Goal: Browse casually: Explore the website without a specific task or goal

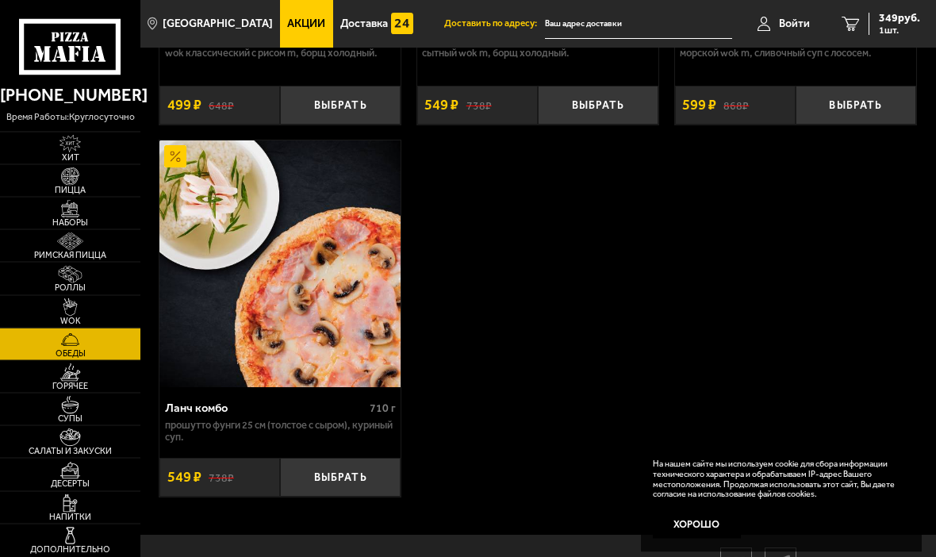
scroll to position [368, 0]
click at [75, 414] on img at bounding box center [70, 405] width 37 height 18
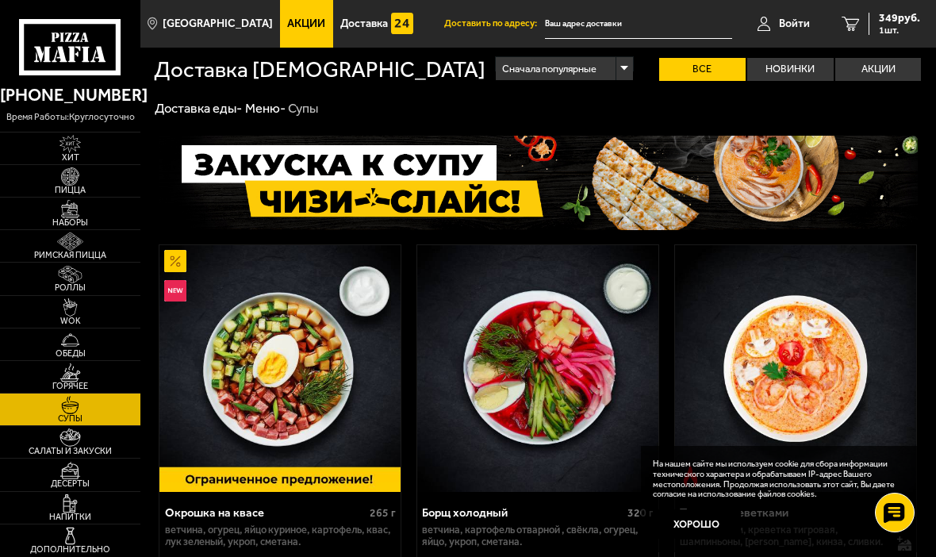
click at [712, 71] on label "Все" at bounding box center [702, 69] width 86 height 23
click at [0, 0] on input "Все" at bounding box center [0, 0] width 0 height 0
click at [496, 67] on div "Сначала популярные" at bounding box center [564, 69] width 137 height 24
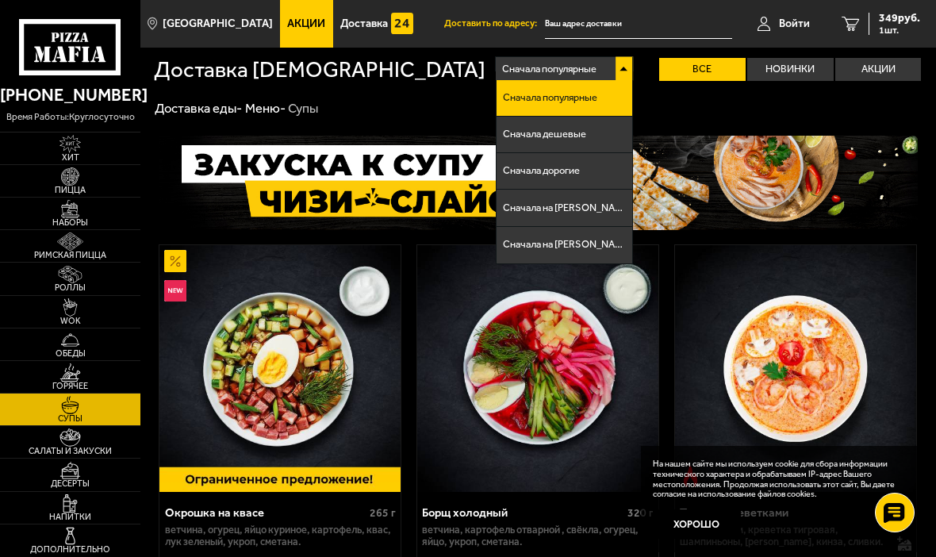
click at [497, 129] on li "Сначала дешевые" at bounding box center [565, 135] width 136 height 36
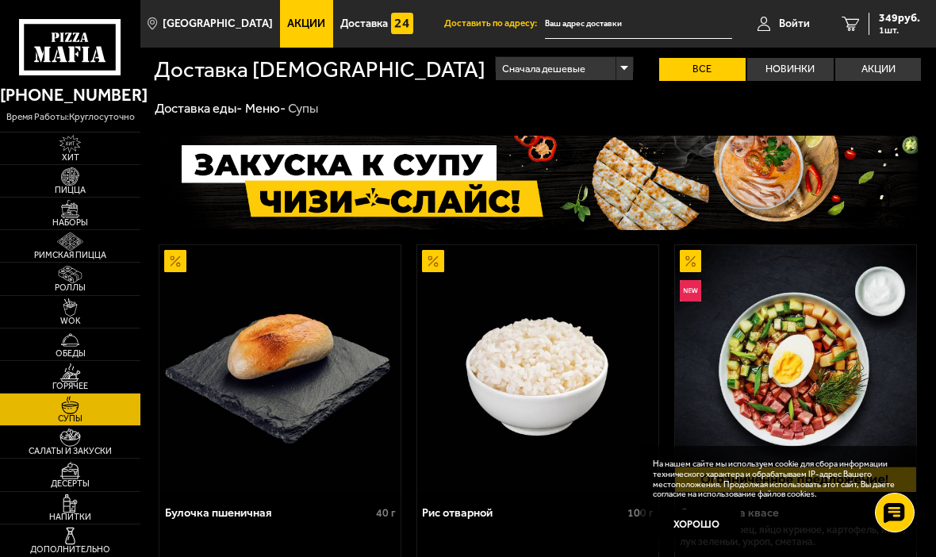
click at [791, 68] on label "Новинки" at bounding box center [790, 69] width 86 height 23
click at [0, 0] on input "Новинки" at bounding box center [0, 0] width 0 height 0
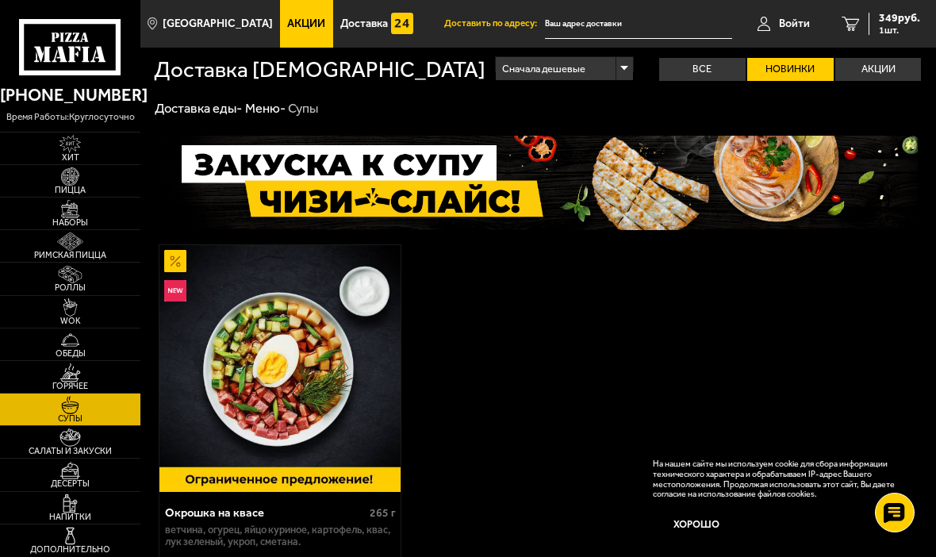
click at [881, 66] on label "Акции" at bounding box center [878, 69] width 86 height 23
click at [0, 0] on input "Акции" at bounding box center [0, 0] width 0 height 0
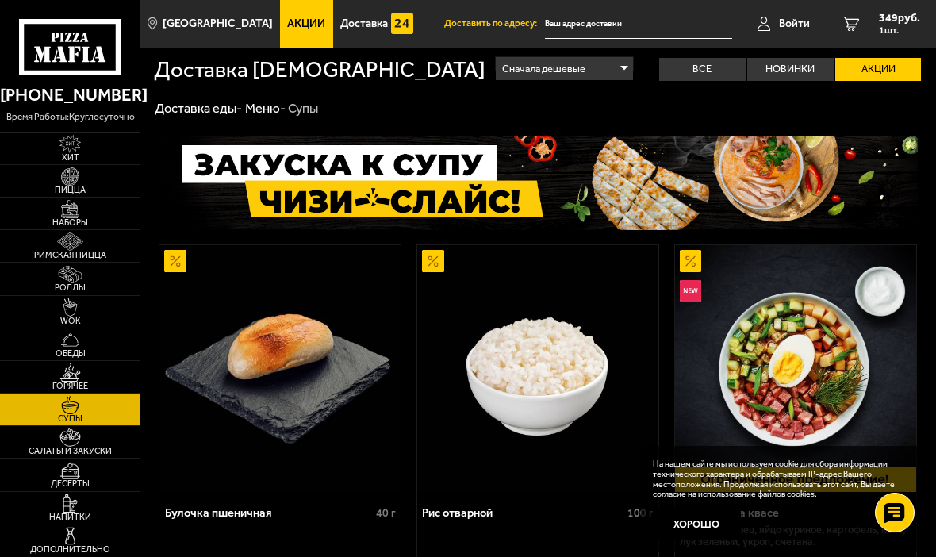
click at [496, 70] on div "Сначала дешевые" at bounding box center [564, 69] width 137 height 24
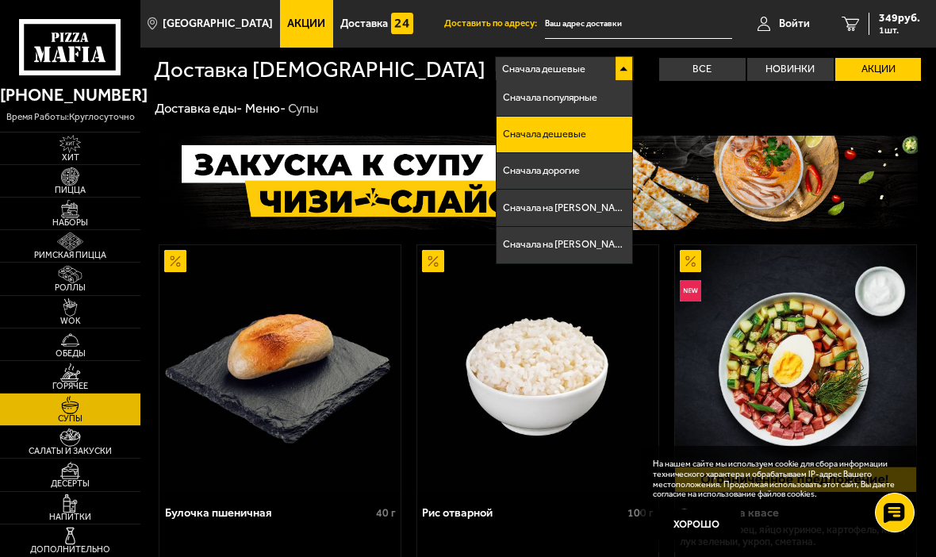
click at [497, 175] on li "Сначала дорогие" at bounding box center [565, 171] width 136 height 36
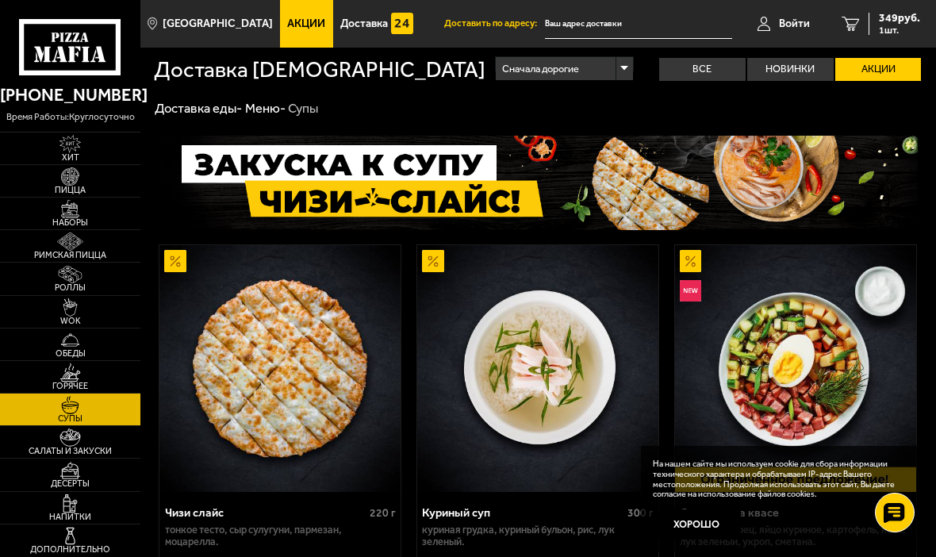
click at [76, 218] on img at bounding box center [70, 209] width 37 height 18
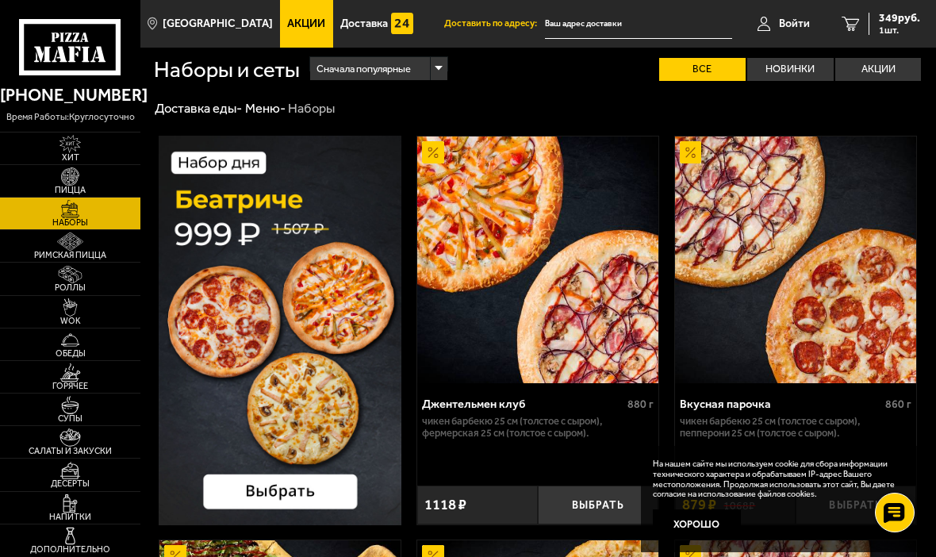
click at [558, 409] on div "Джентельмен клуб" at bounding box center [522, 404] width 201 height 14
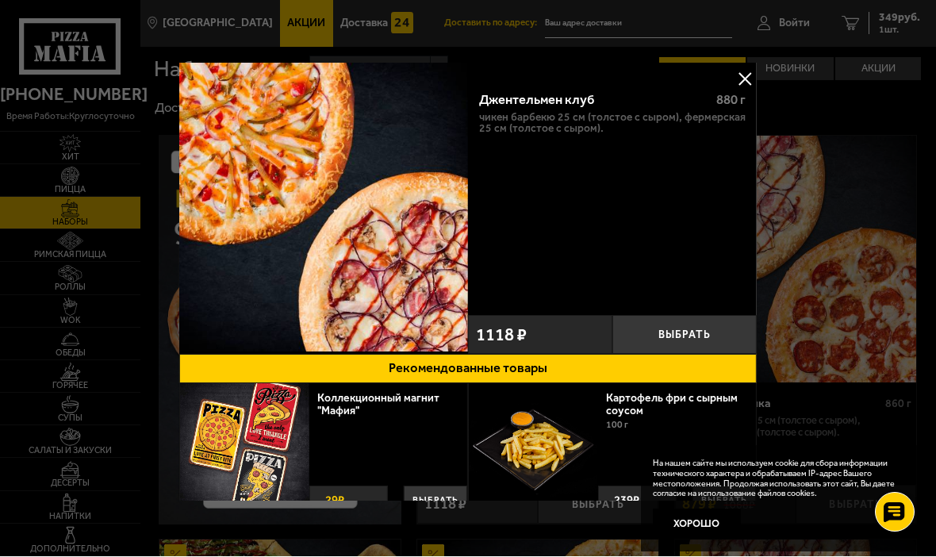
click at [609, 231] on div "Джентельмен клуб 880 г Чикен Барбекю 25 см (толстое с сыром), Фермерская 25 см …" at bounding box center [612, 193] width 289 height 229
click at [81, 225] on div at bounding box center [468, 278] width 936 height 557
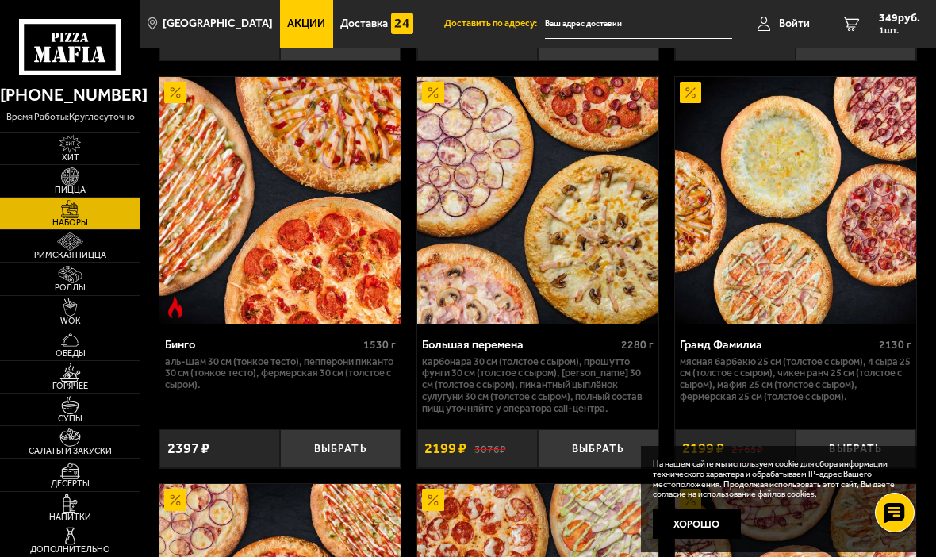
scroll to position [3198, 0]
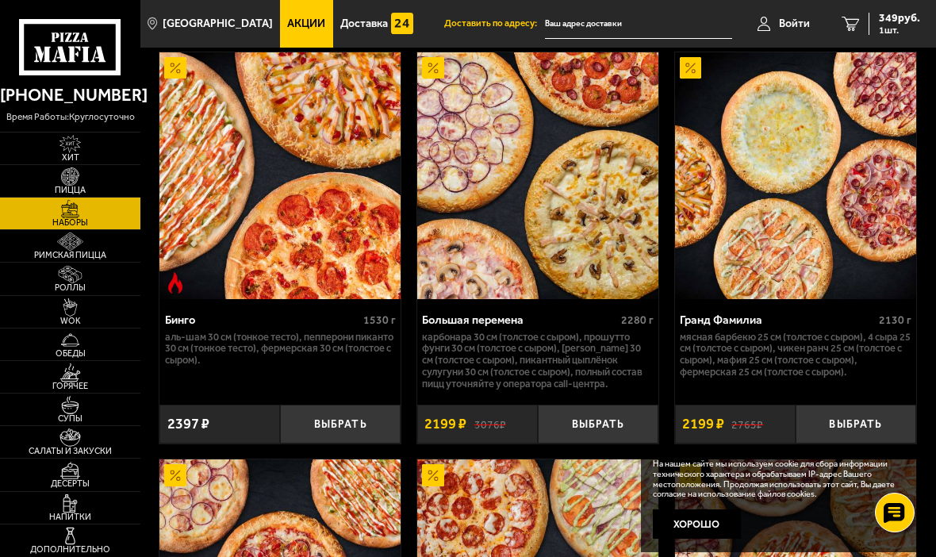
click at [79, 136] on img at bounding box center [70, 144] width 37 height 18
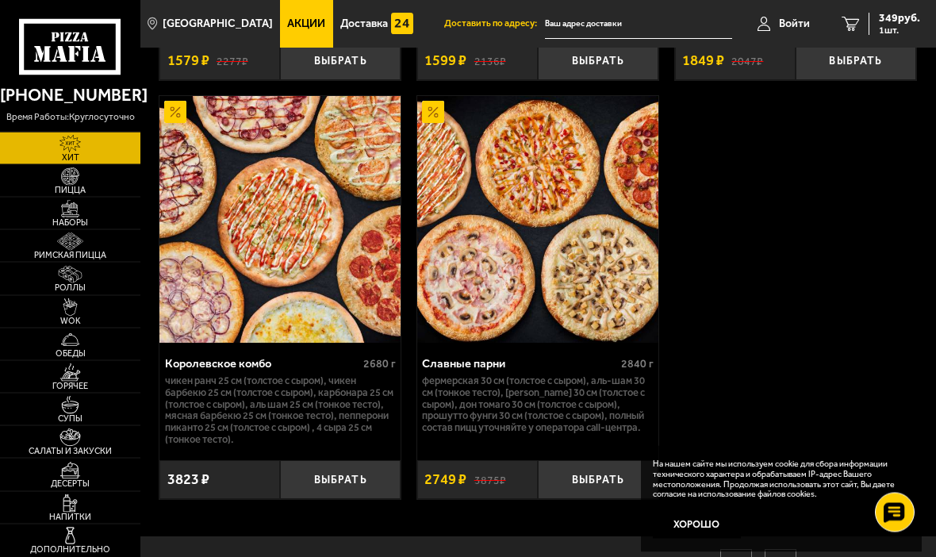
scroll to position [2041, 0]
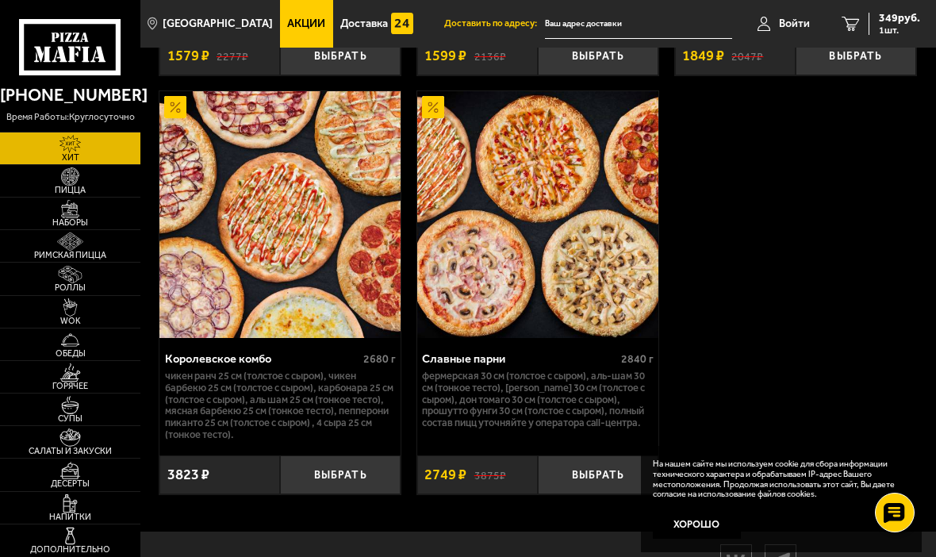
click at [84, 349] on img at bounding box center [70, 340] width 37 height 18
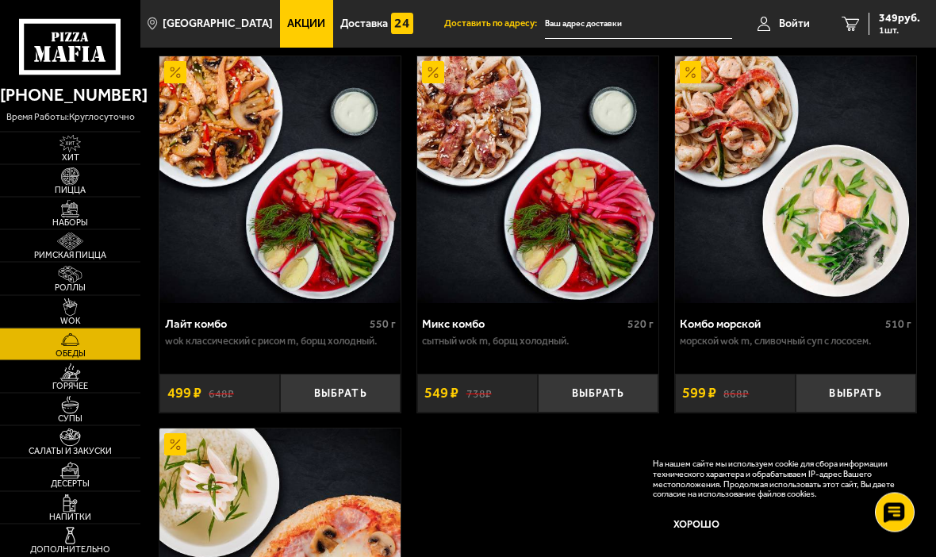
scroll to position [82, 0]
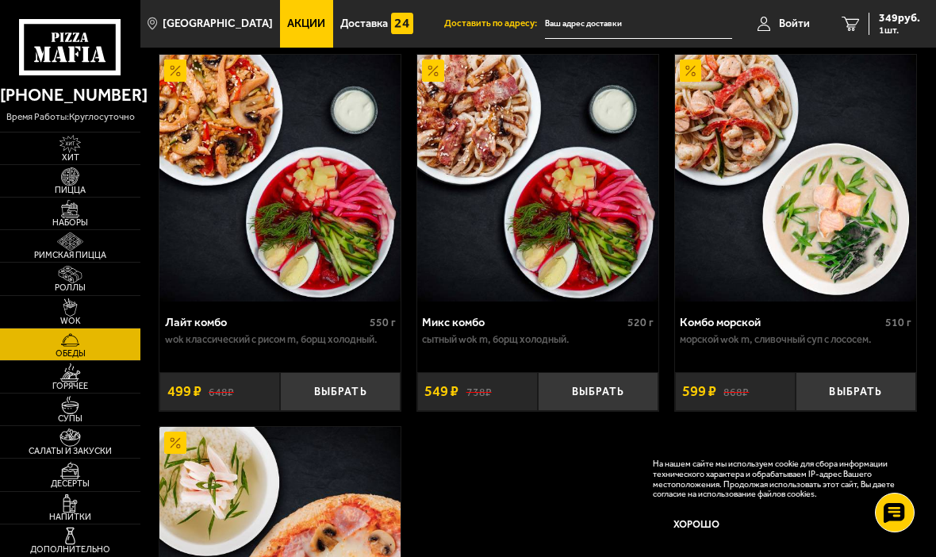
click at [81, 317] on img at bounding box center [70, 307] width 37 height 18
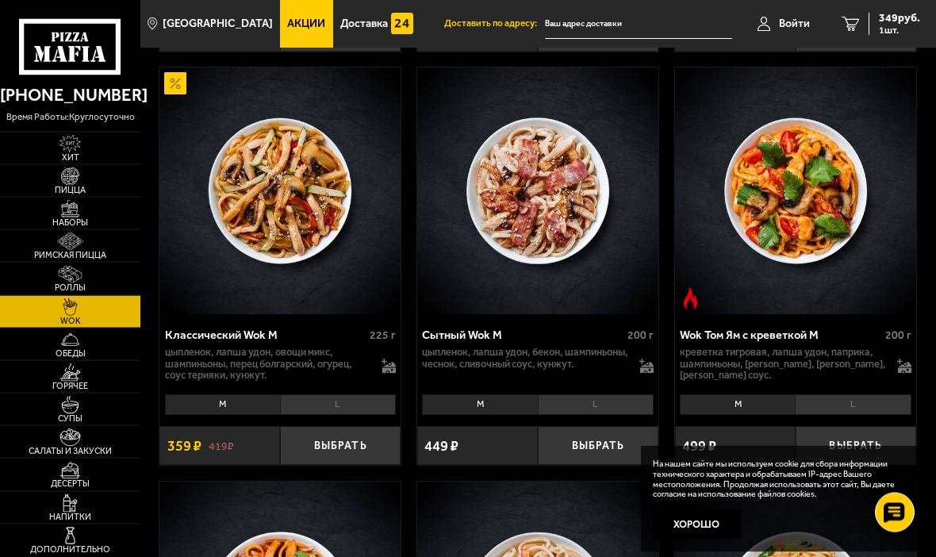
scroll to position [923, 0]
click at [73, 284] on img at bounding box center [70, 275] width 37 height 18
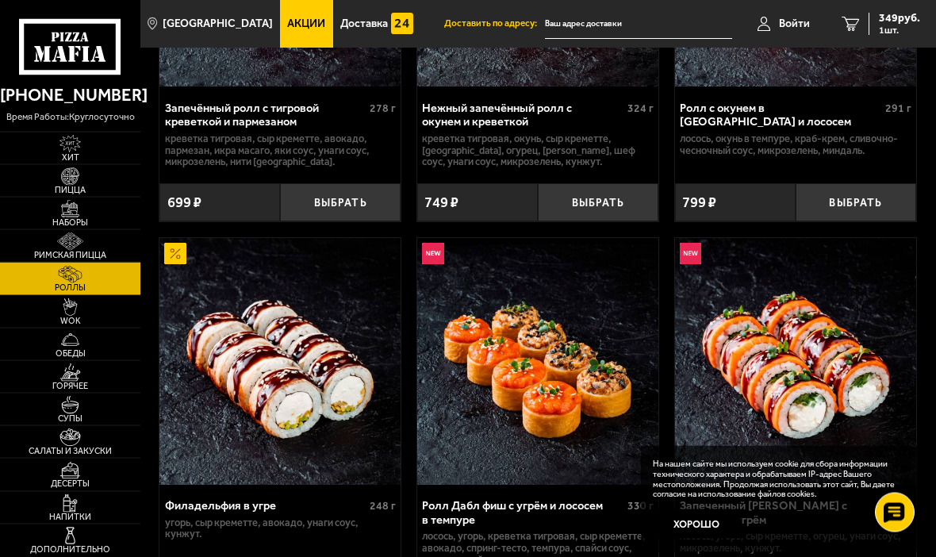
scroll to position [694, 0]
click at [69, 251] on img at bounding box center [70, 241] width 37 height 18
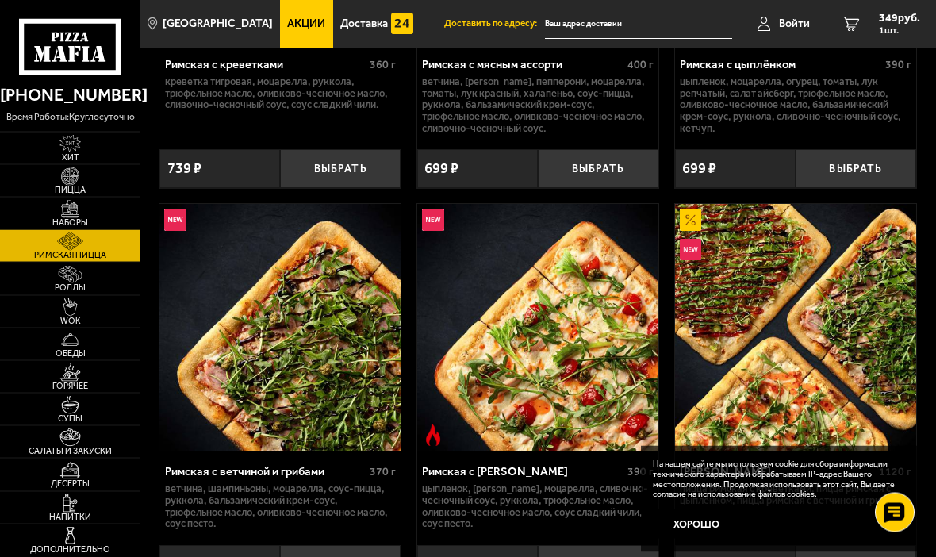
scroll to position [340, 0]
click at [72, 382] on img at bounding box center [70, 372] width 37 height 18
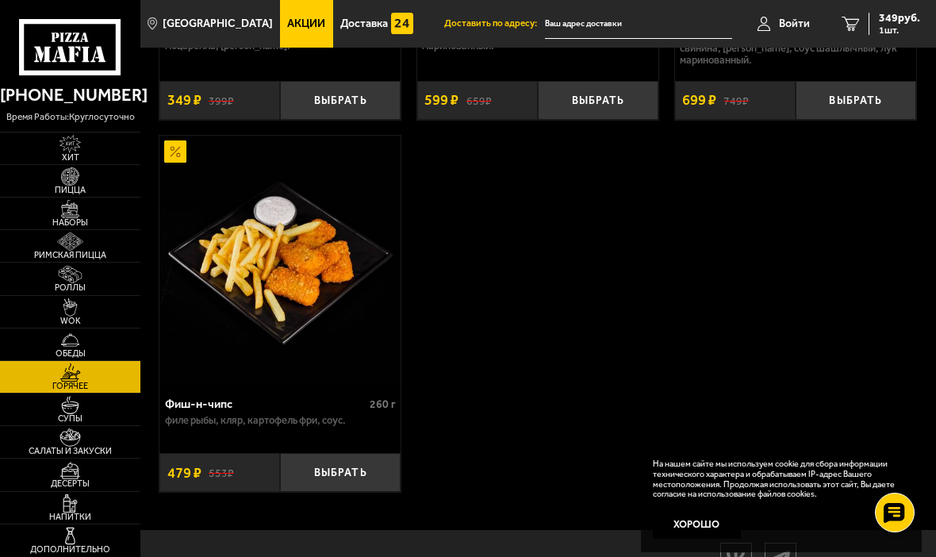
scroll to position [2075, 0]
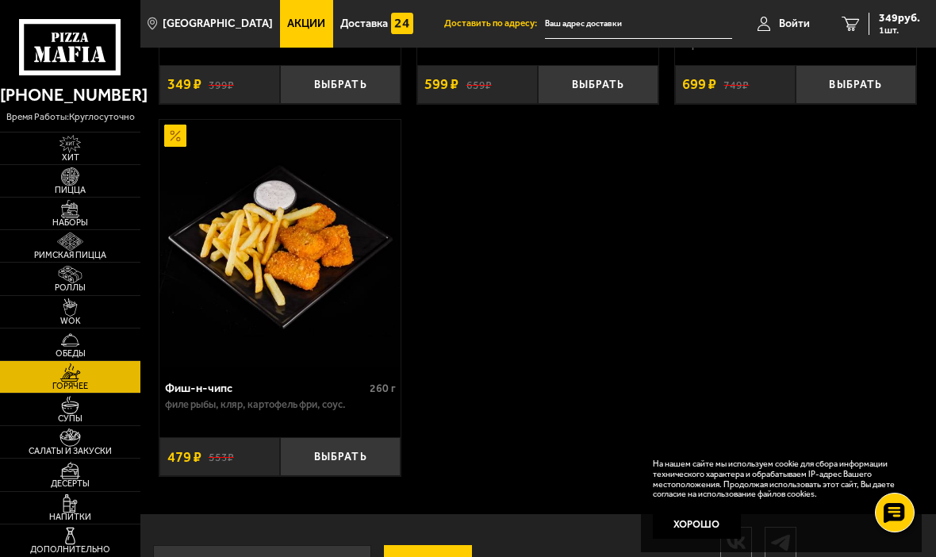
click at [74, 545] on img at bounding box center [70, 536] width 37 height 18
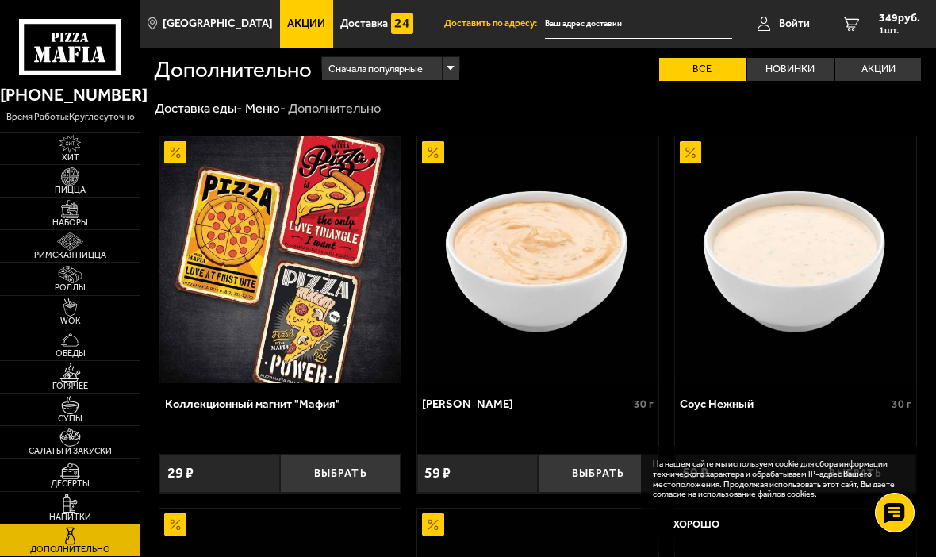
click at [74, 447] on img at bounding box center [70, 437] width 37 height 18
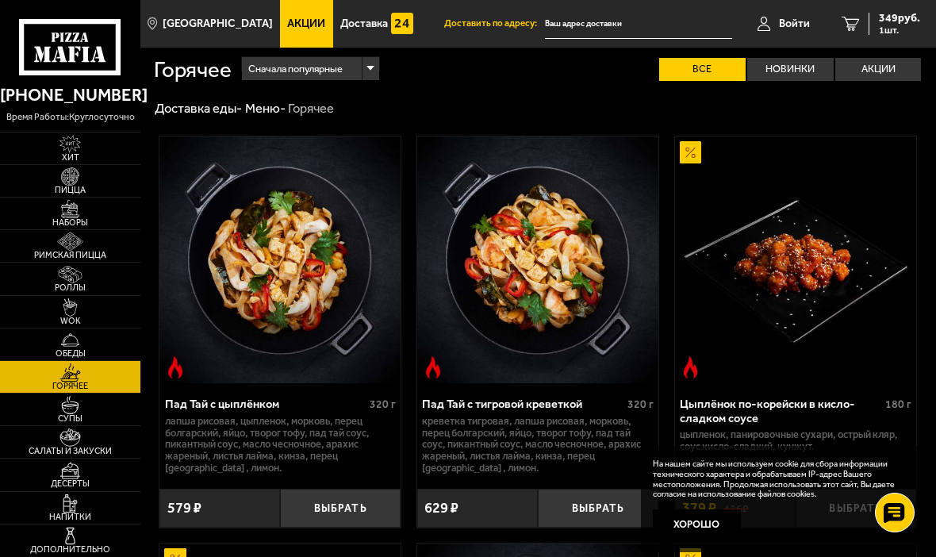
scroll to position [2129, 0]
